Goal: Task Accomplishment & Management: Complete application form

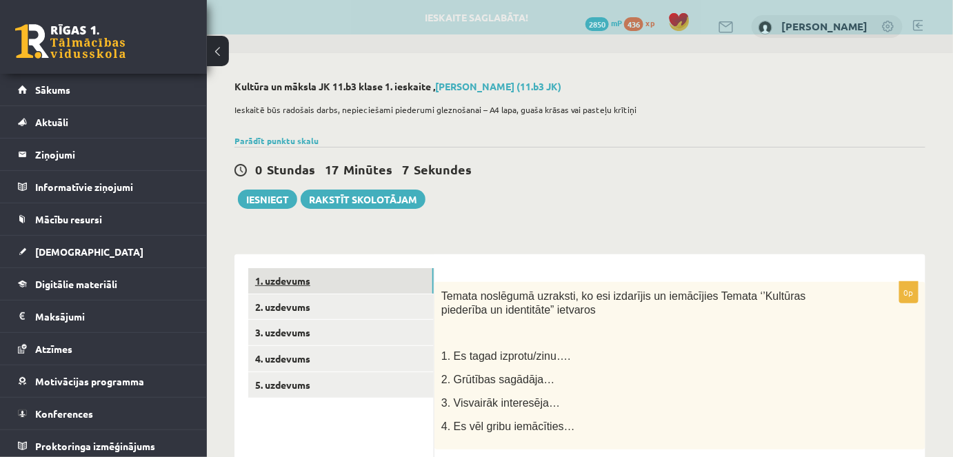
click at [292, 279] on link "1. uzdevums" at bounding box center [341, 281] width 186 height 26
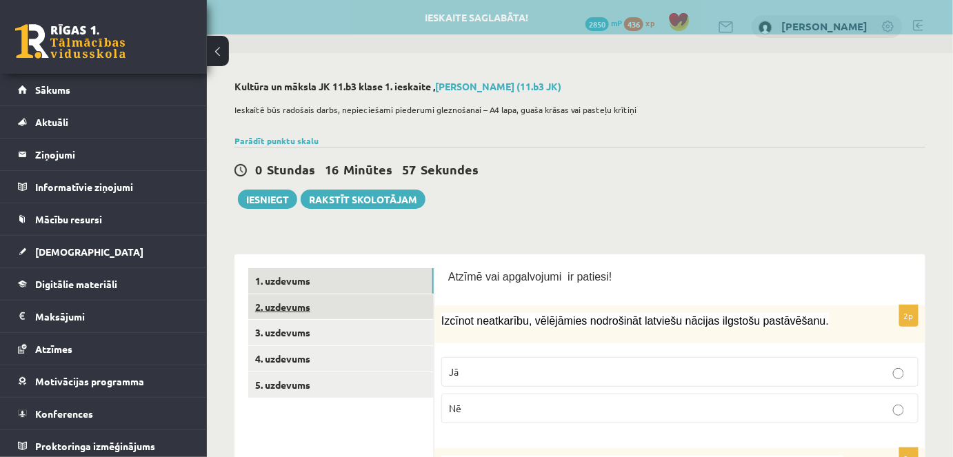
click at [269, 309] on link "2. uzdevums" at bounding box center [341, 308] width 186 height 26
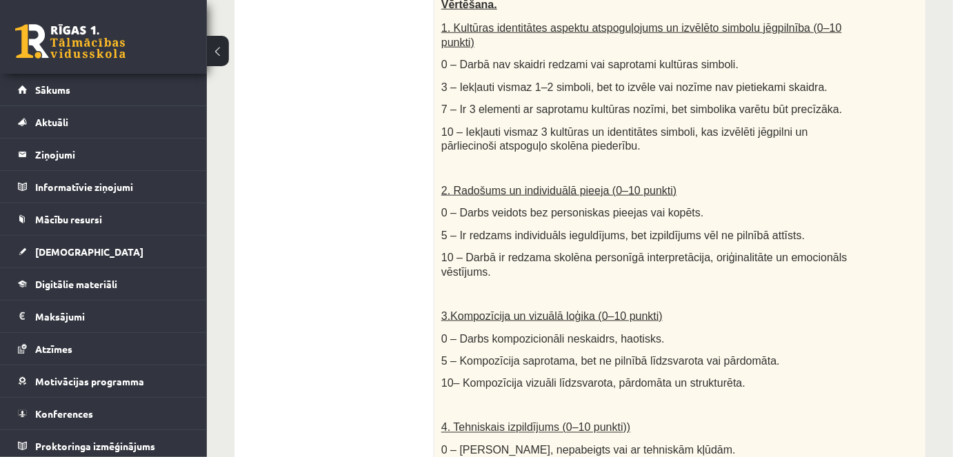
scroll to position [101, 0]
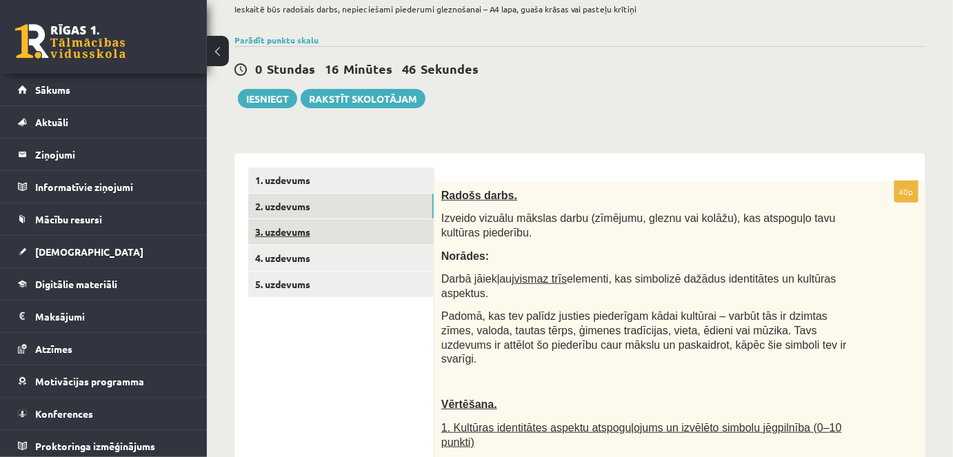
click at [290, 232] on link "3. uzdevums" at bounding box center [341, 232] width 186 height 26
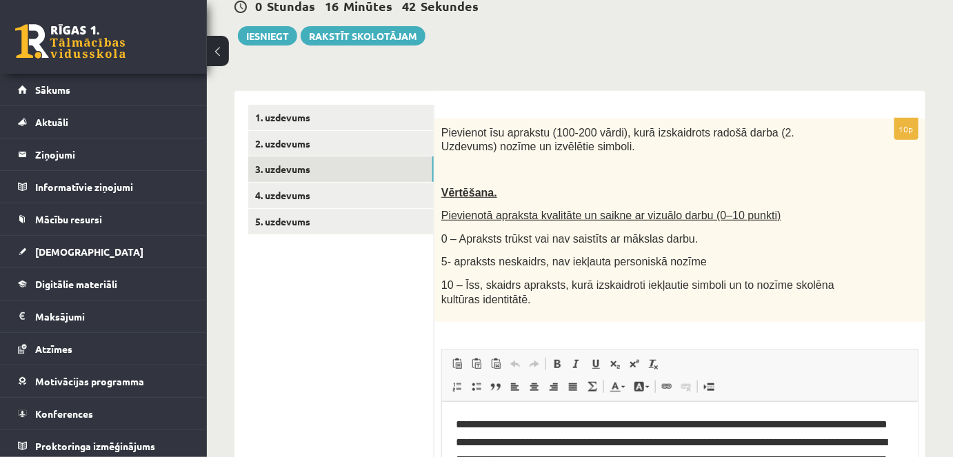
scroll to position [159, 0]
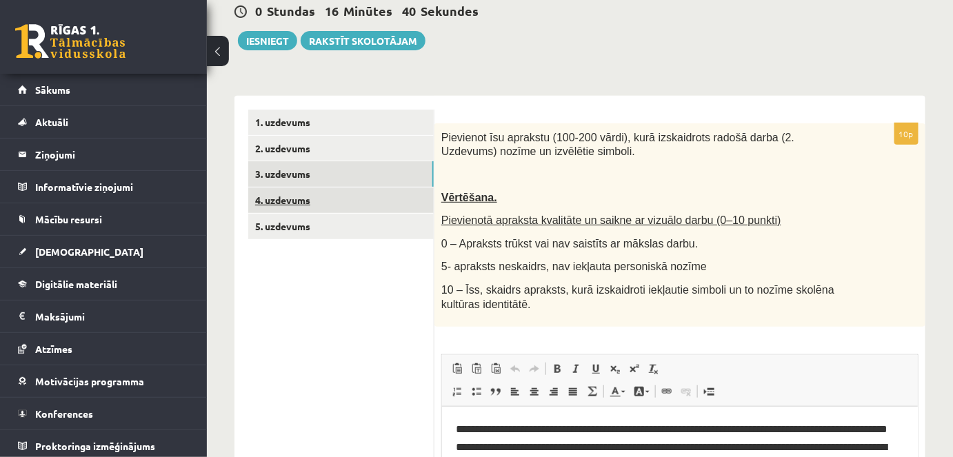
click at [299, 202] on link "4. uzdevums" at bounding box center [341, 201] width 186 height 26
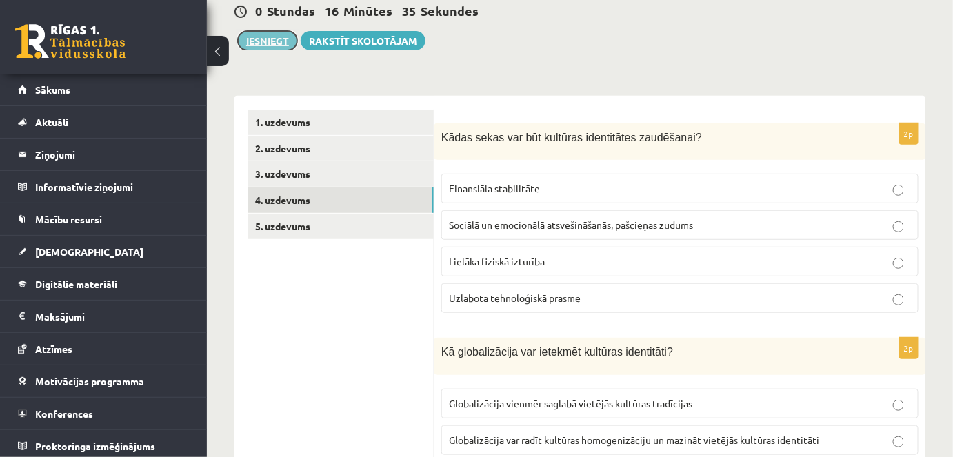
click at [269, 37] on button "Iesniegt" at bounding box center [267, 40] width 59 height 19
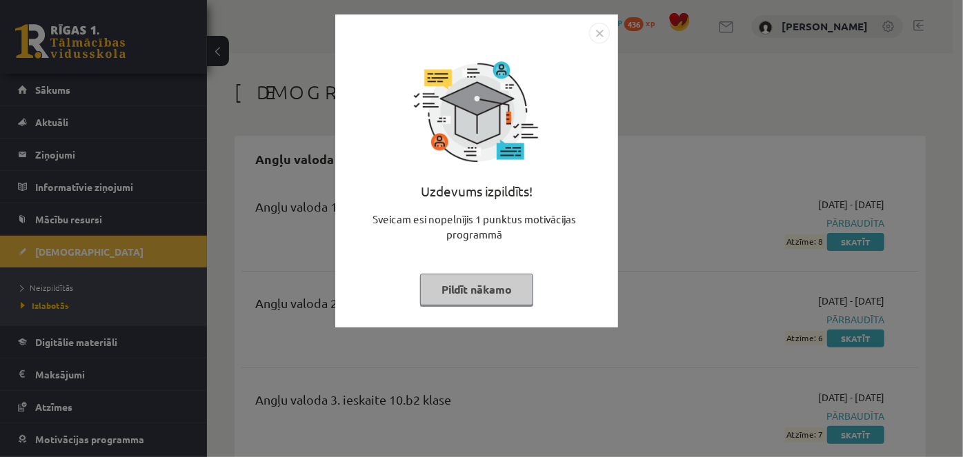
click at [605, 33] on img "Close" at bounding box center [599, 33] width 21 height 21
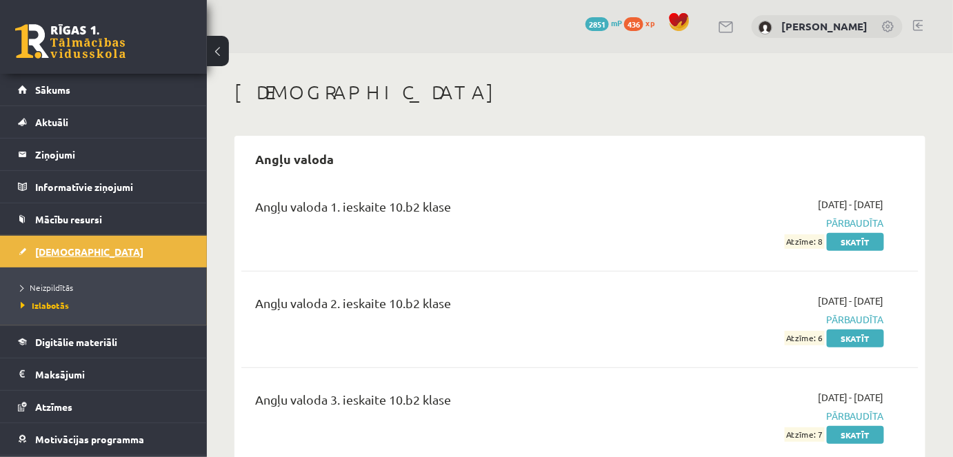
click at [65, 249] on span "[DEMOGRAPHIC_DATA]" at bounding box center [89, 252] width 108 height 12
